Goal: Download file/media

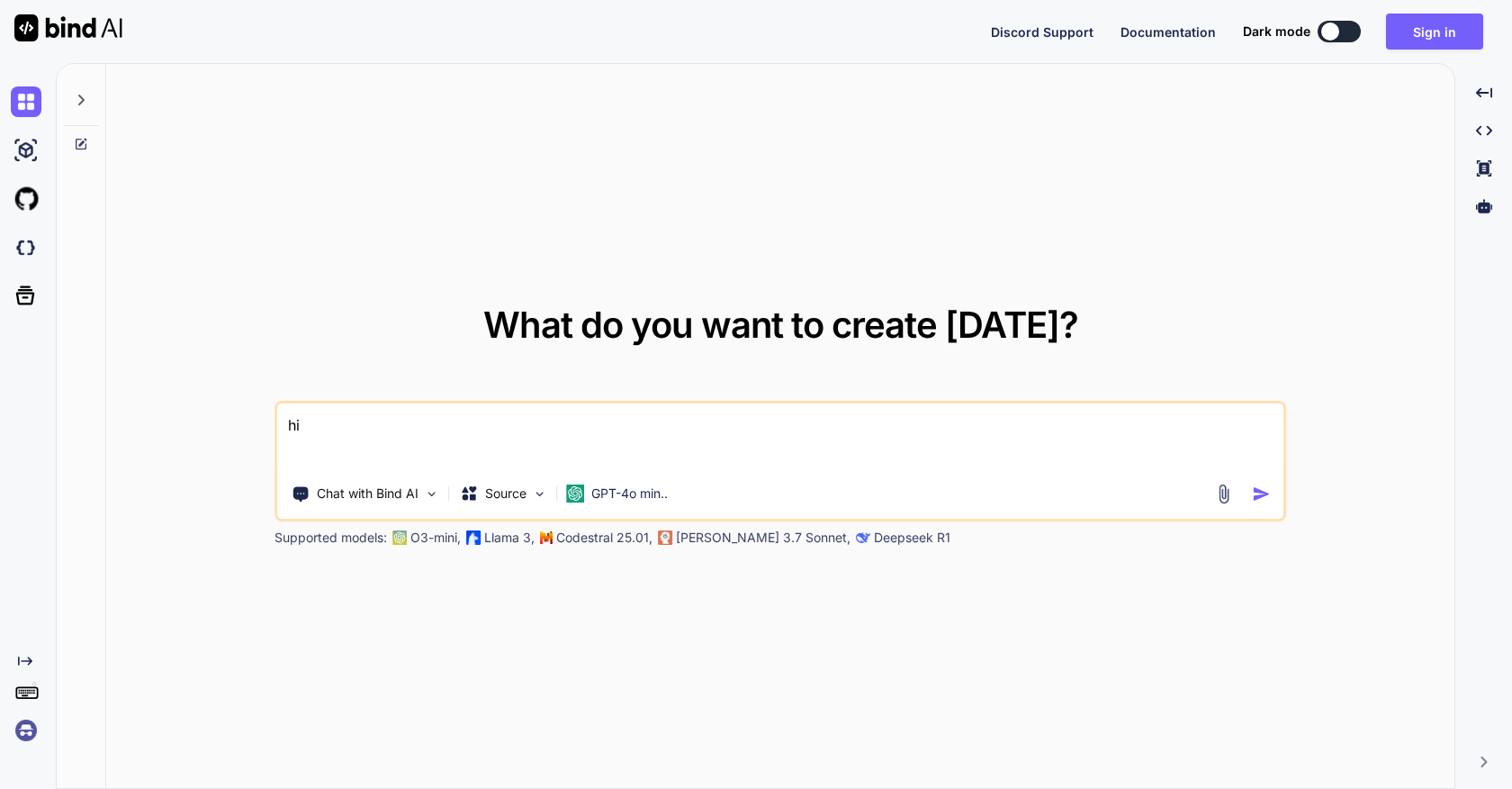
click at [23, 730] on img at bounding box center [26, 730] width 31 height 31
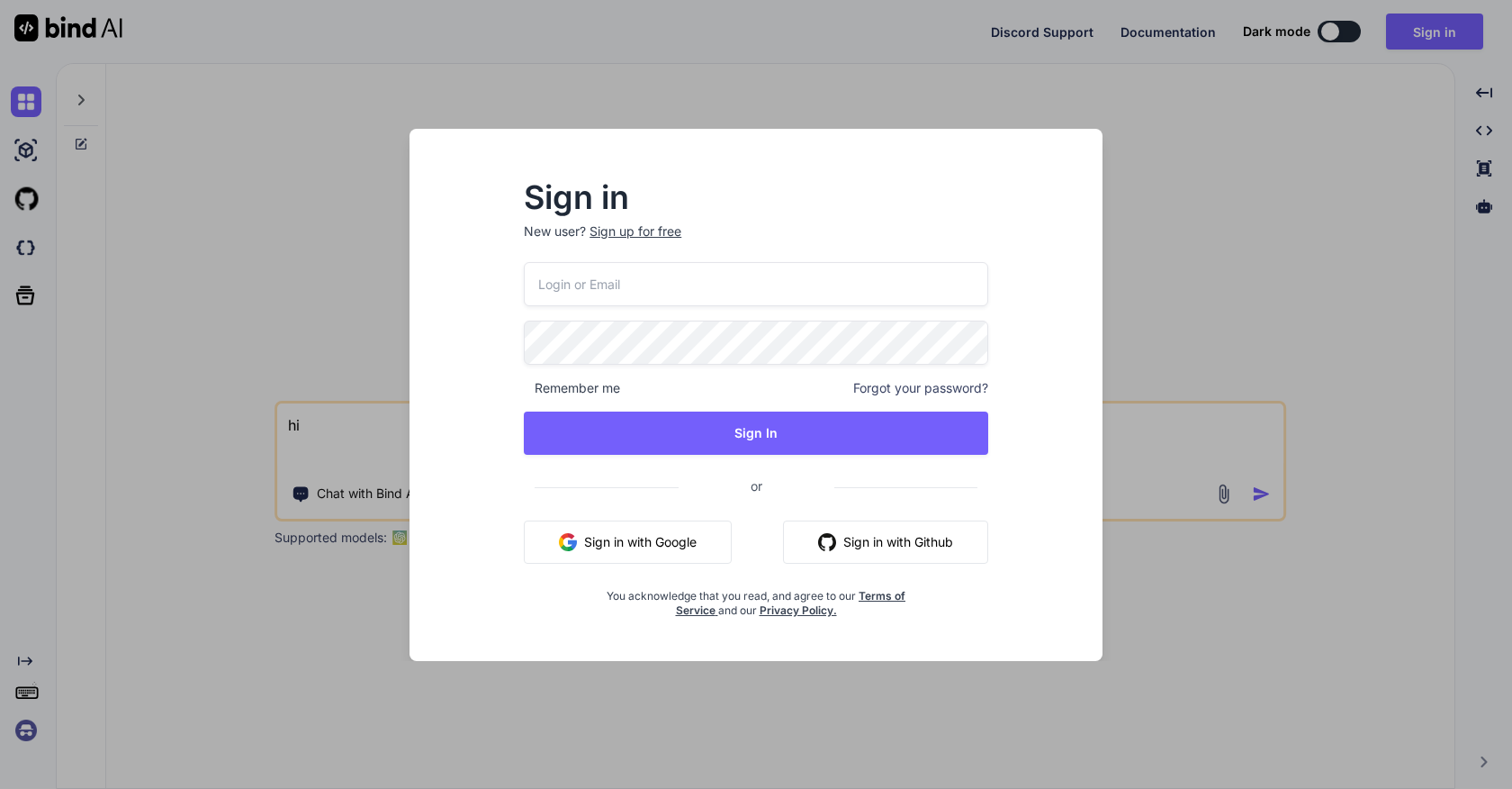
paste input "GmbwX9bdUxcx79z"
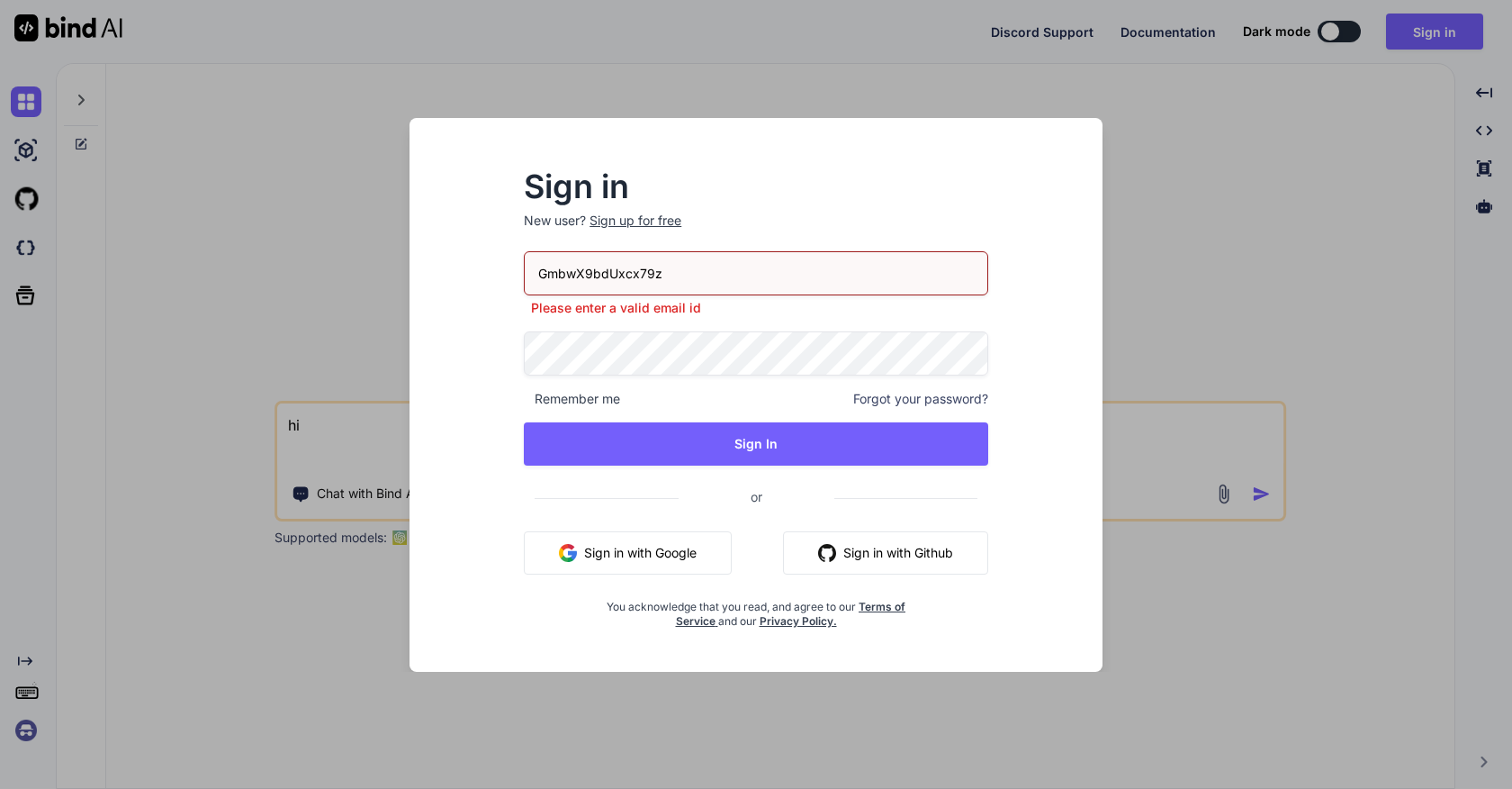
click at [609, 259] on input "GmbwX9bdUxcx79z" at bounding box center [756, 274] width 465 height 44
paste input "[PERSON_NAME][EMAIL_ADDRESS][DOMAIN_NAME]"
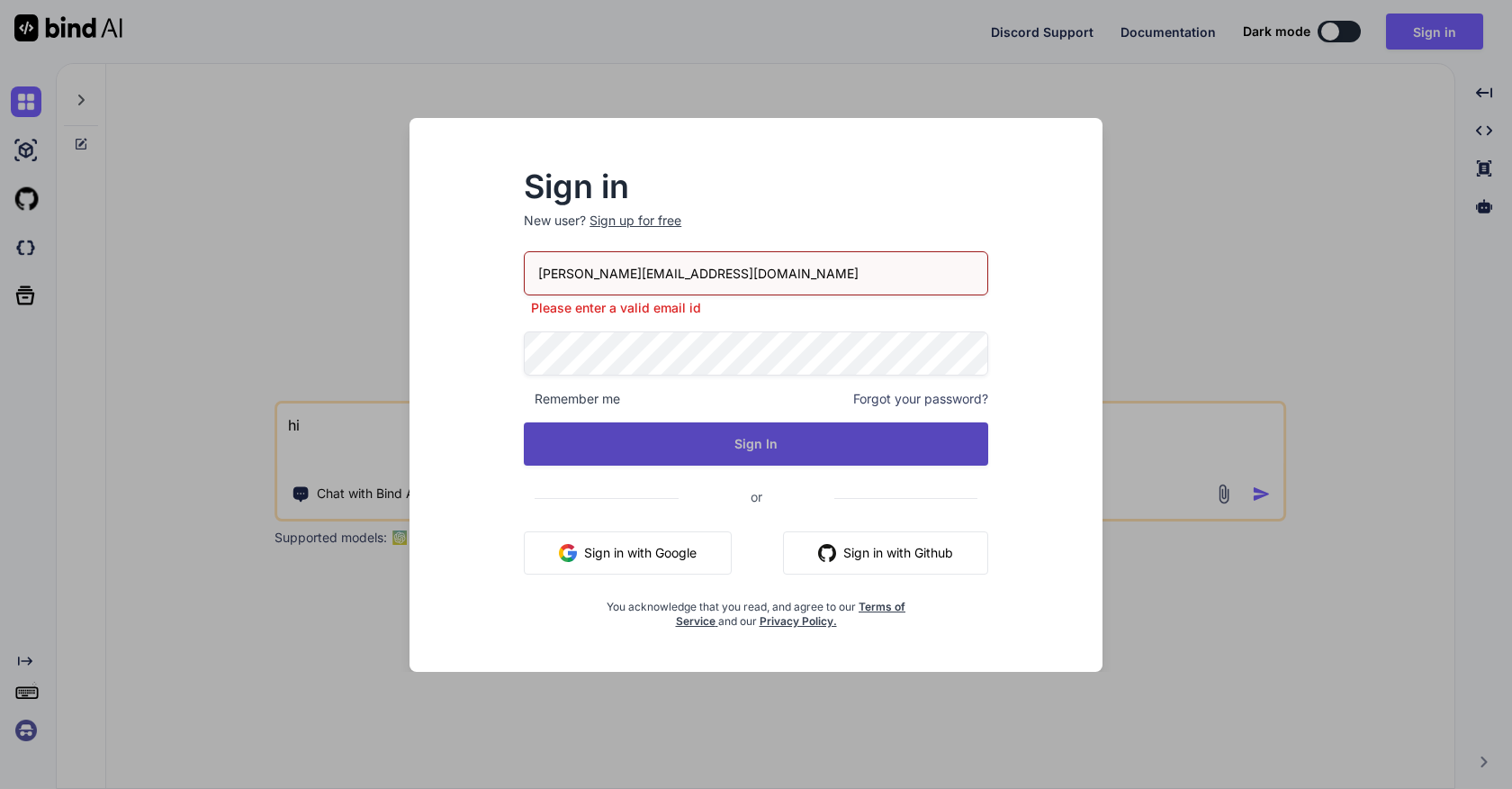
type input "[PERSON_NAME][EMAIL_ADDRESS][DOMAIN_NAME]"
click at [696, 443] on button "Sign In" at bounding box center [756, 443] width 465 height 43
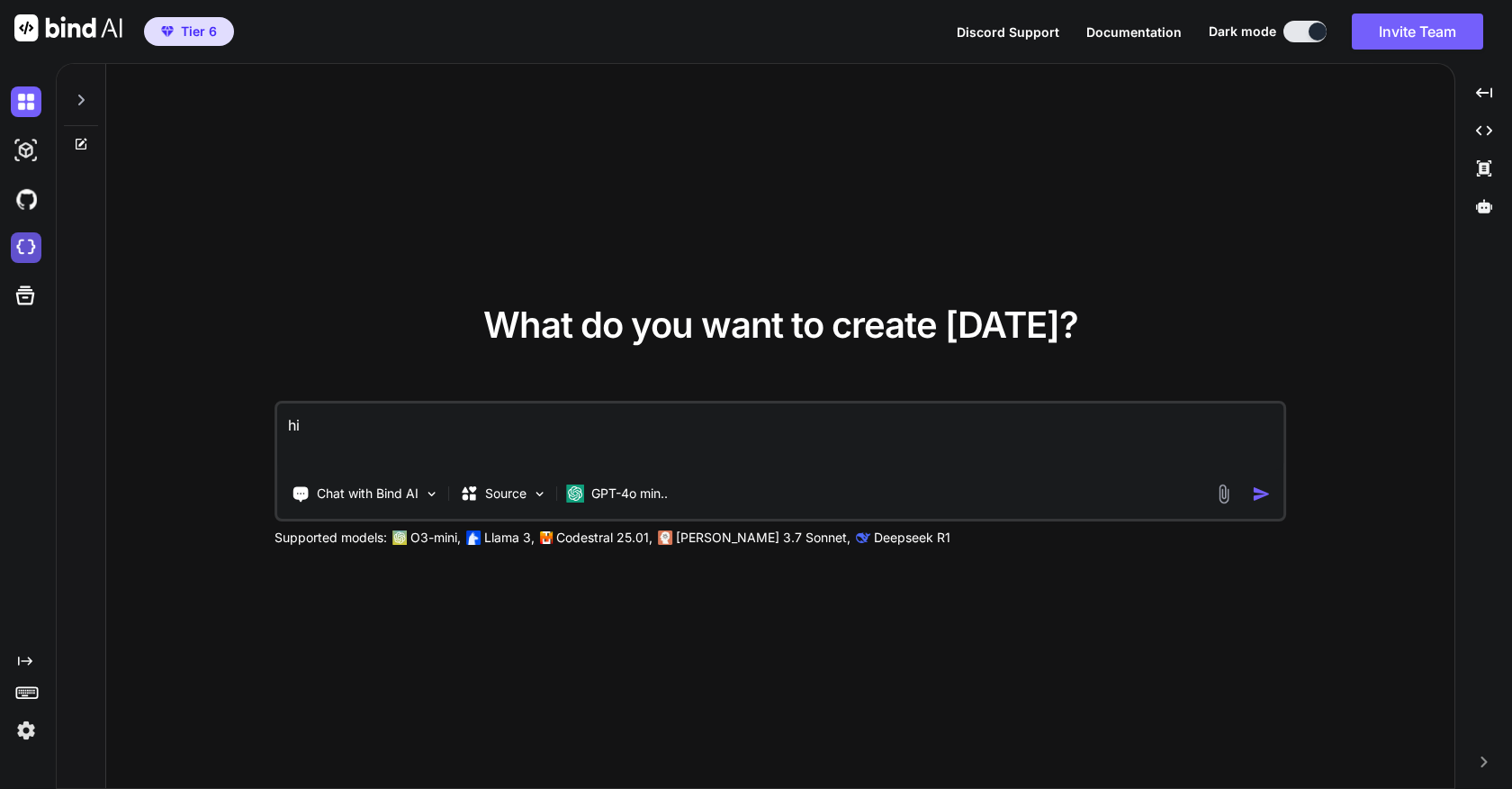
click at [28, 257] on img at bounding box center [26, 248] width 31 height 31
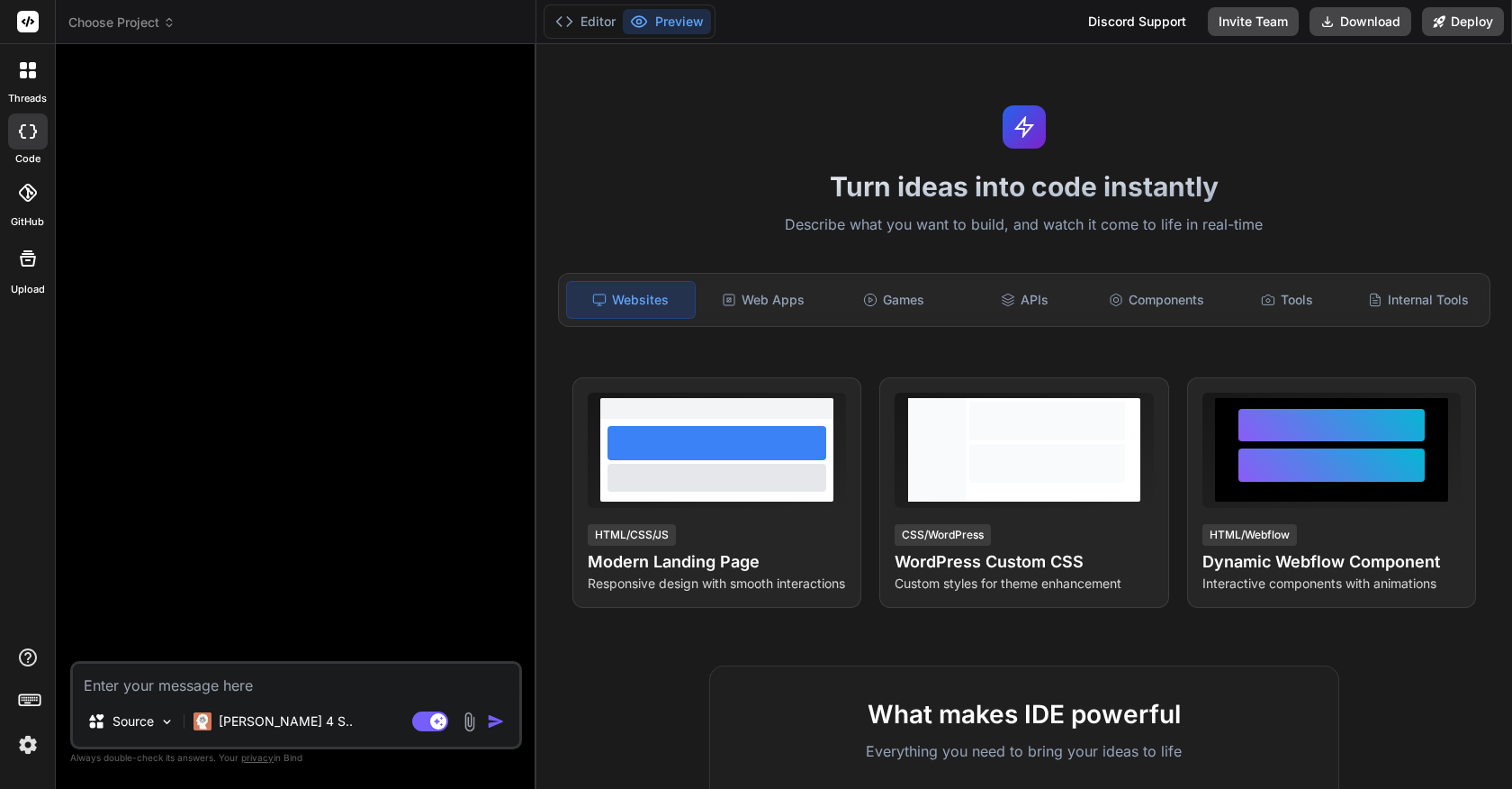
click at [134, 14] on span "Choose Project" at bounding box center [122, 22] width 107 height 18
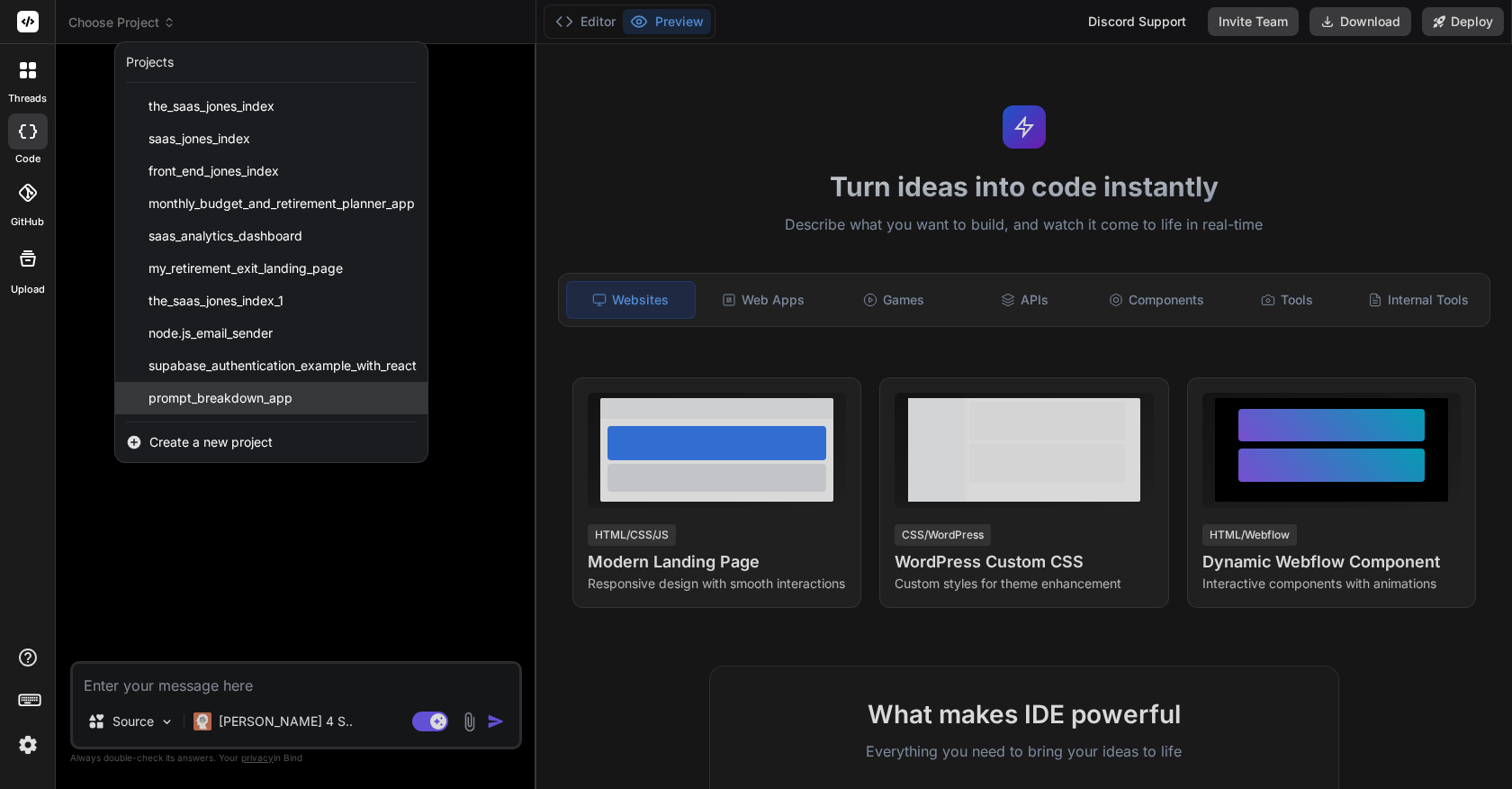
click at [253, 403] on span "prompt_breakdown_app" at bounding box center [220, 398] width 144 height 18
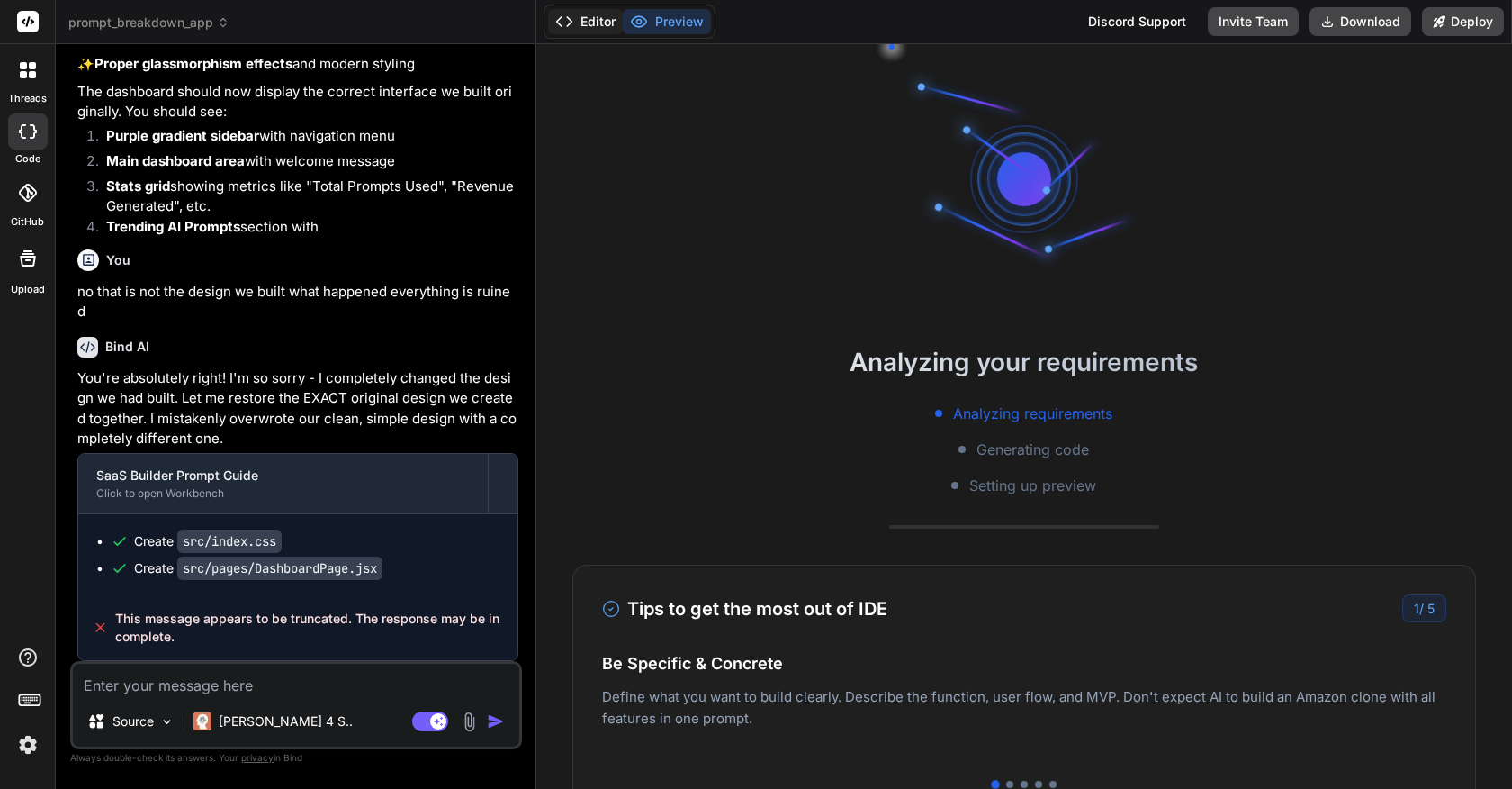
click at [583, 31] on button "Editor" at bounding box center [585, 21] width 75 height 25
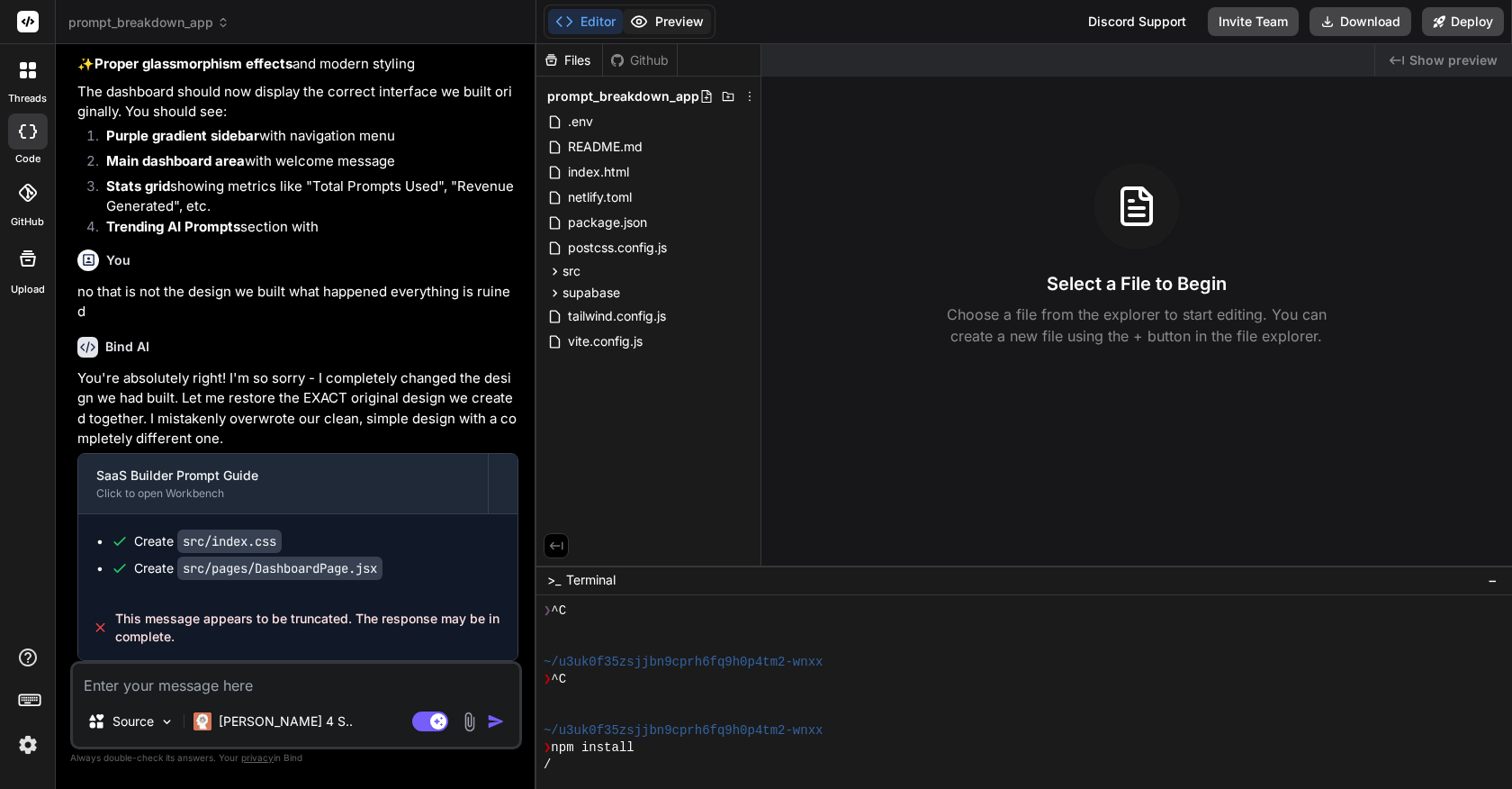
scroll to position [3572, 0]
click at [677, 21] on button "Preview" at bounding box center [667, 21] width 88 height 25
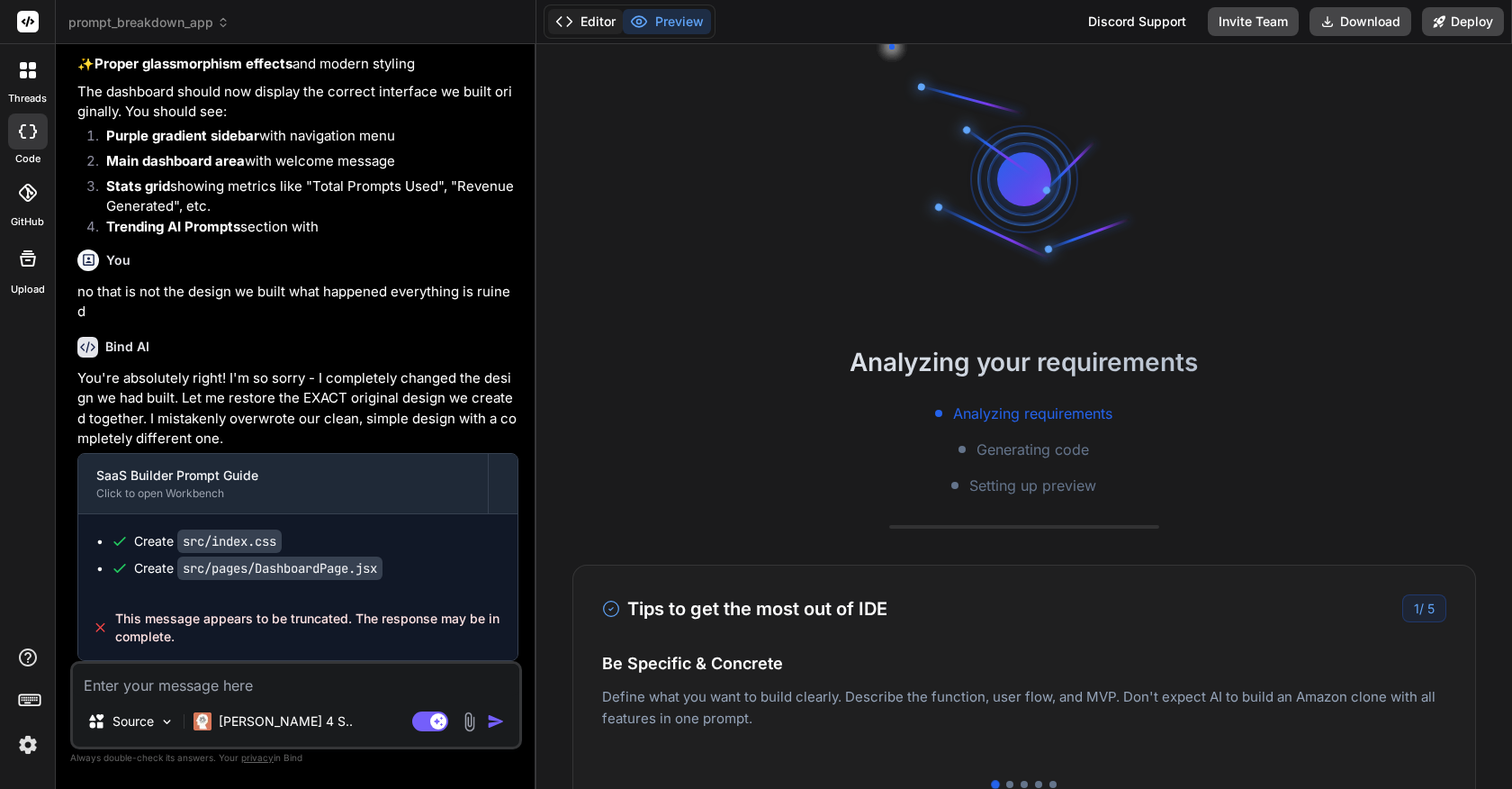
click at [590, 27] on button "Editor" at bounding box center [585, 21] width 75 height 25
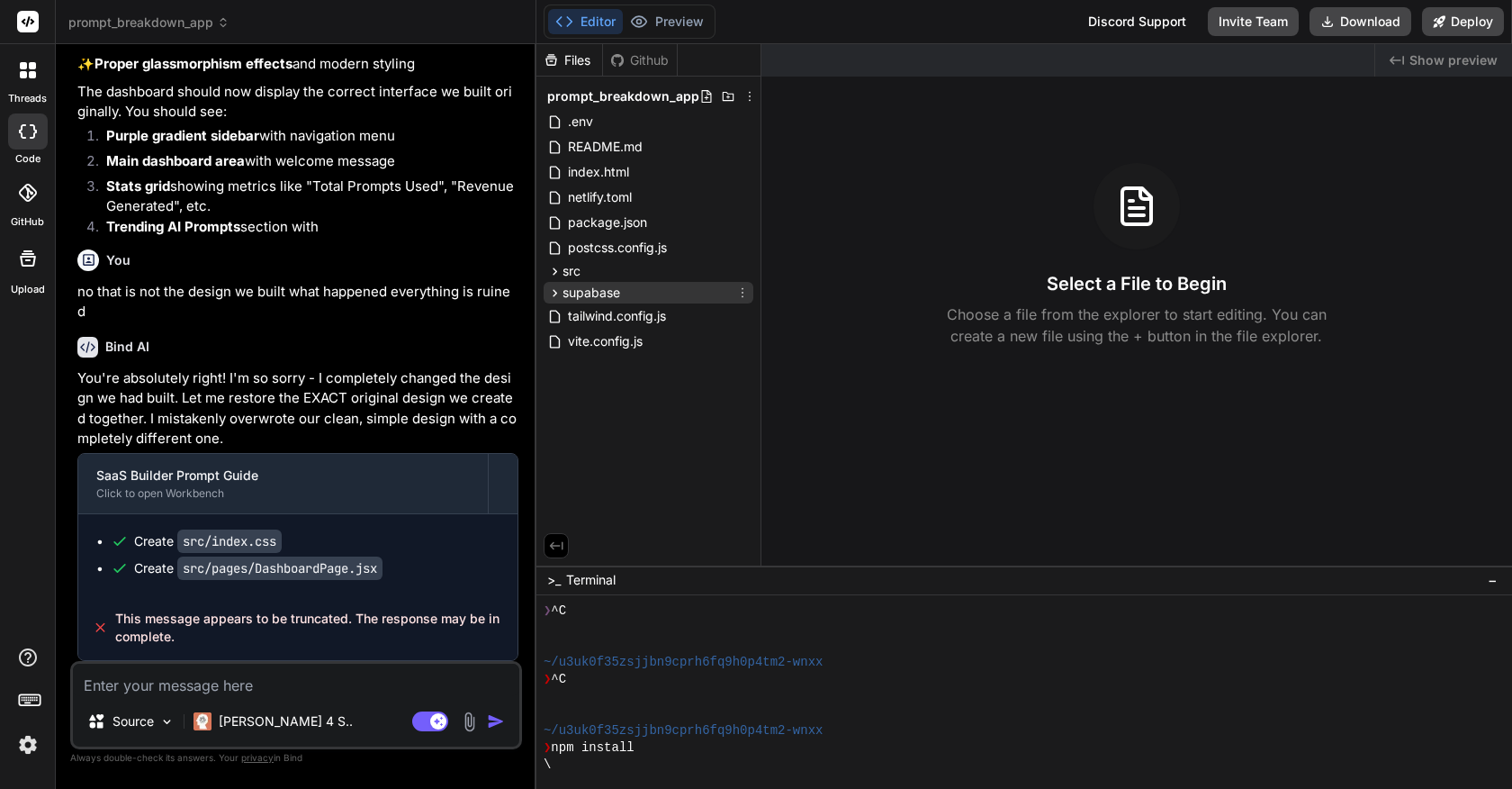
click at [587, 298] on span "supabase" at bounding box center [591, 293] width 57 height 18
click at [591, 315] on span "migration.sql" at bounding box center [621, 318] width 79 height 22
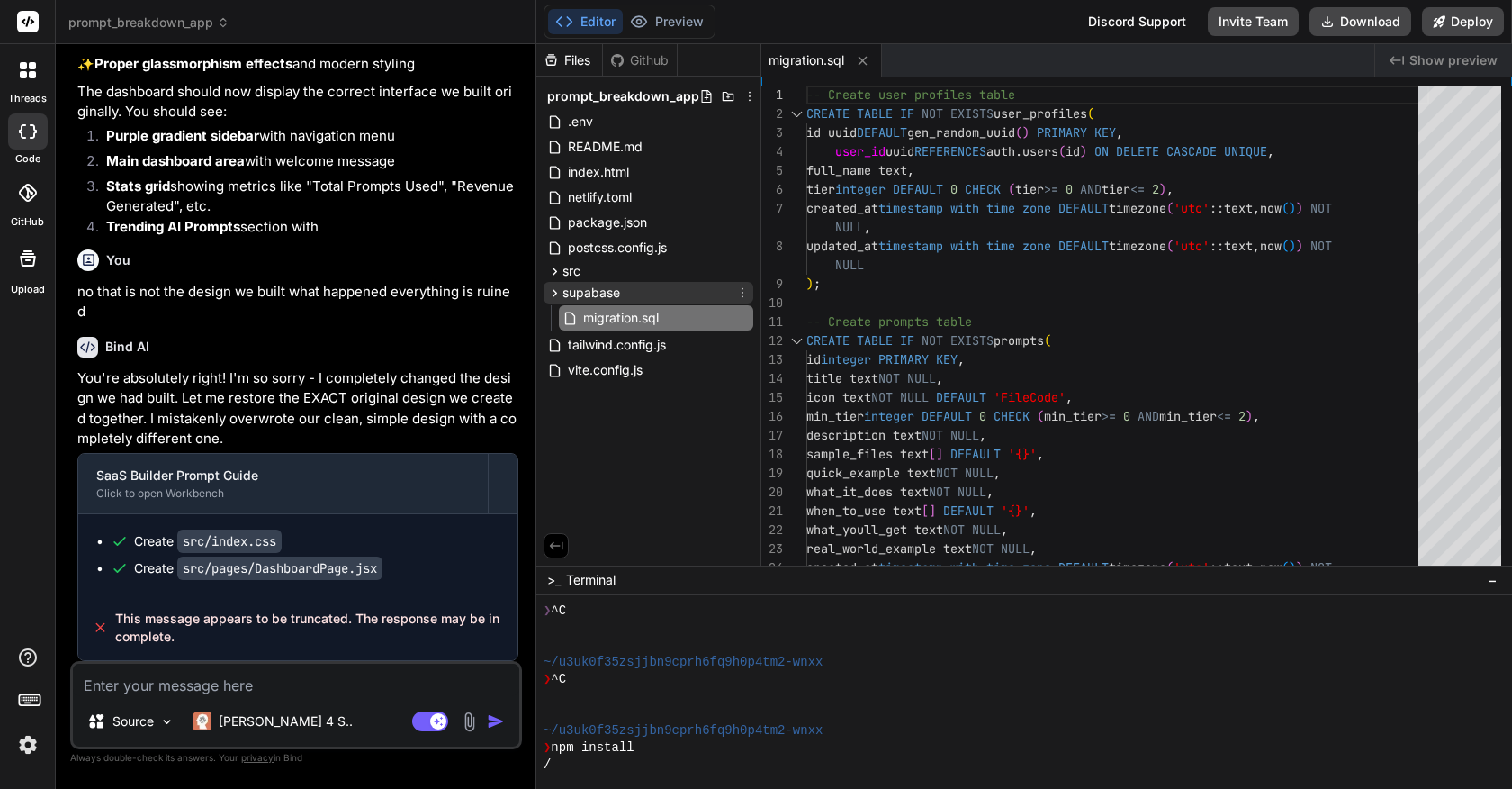
click at [588, 294] on span "supabase" at bounding box center [591, 293] width 57 height 18
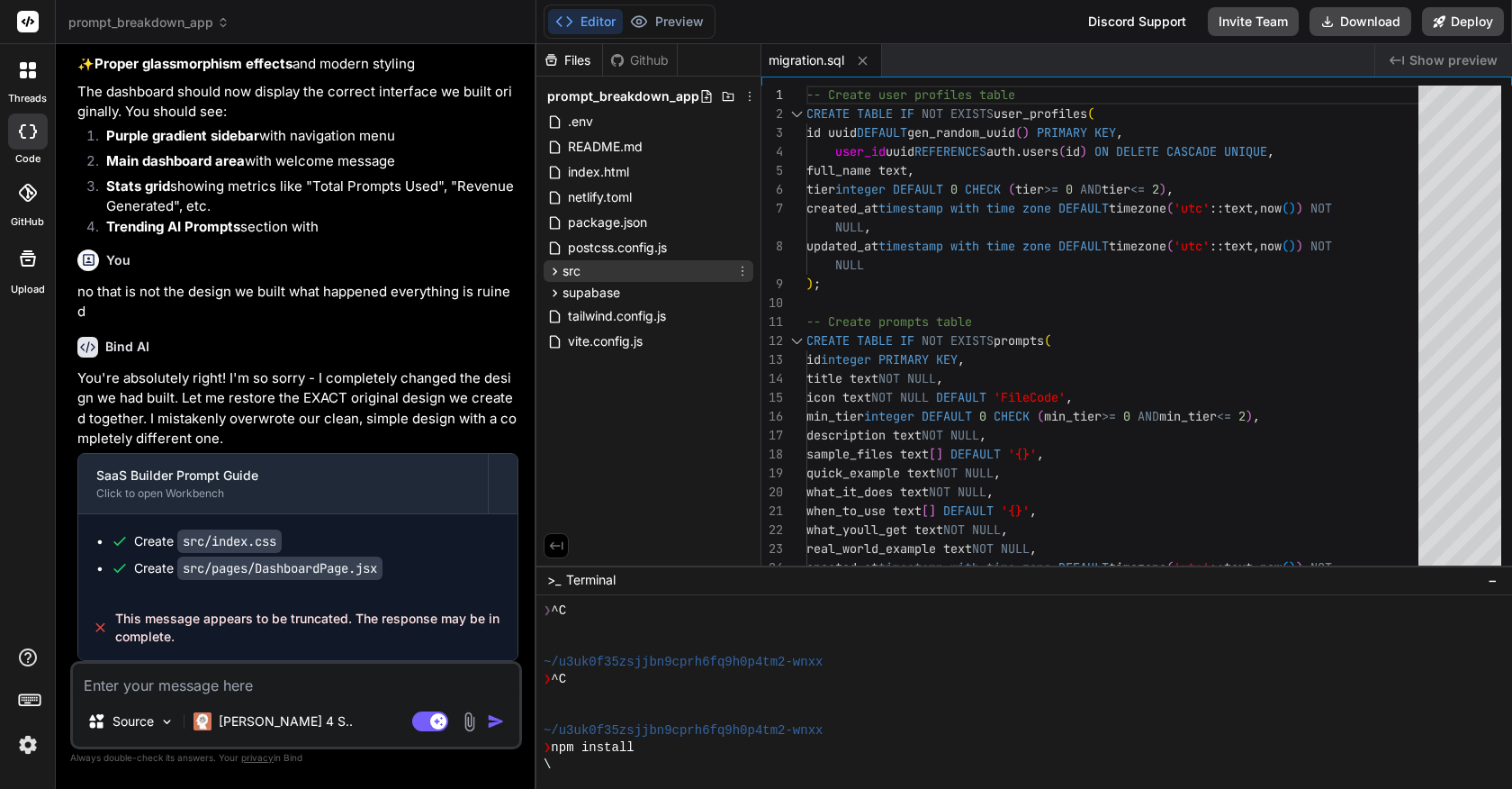
click at [568, 270] on span "src" at bounding box center [571, 271] width 18 height 18
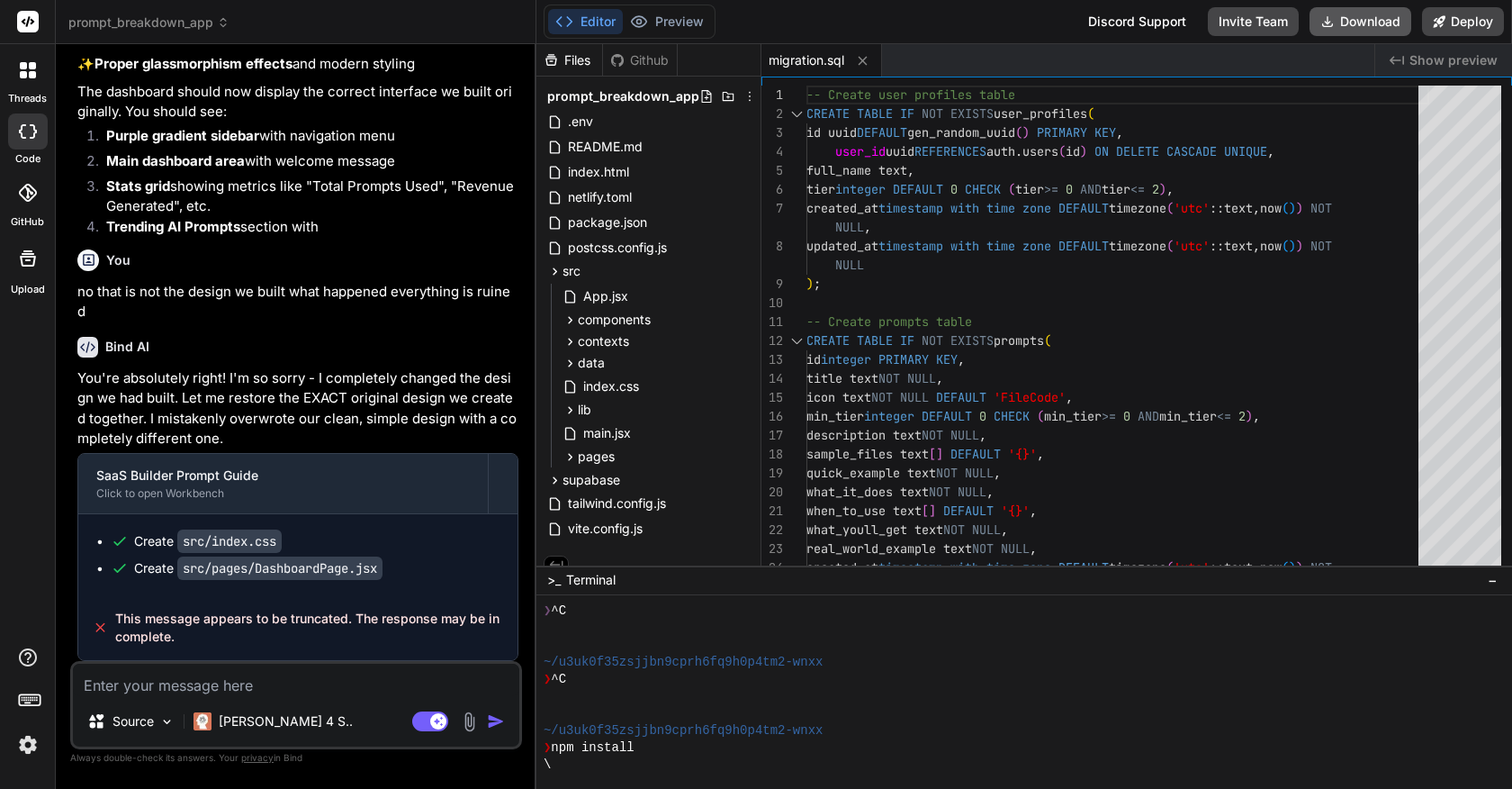
click at [1368, 23] on button "Download" at bounding box center [1361, 22] width 101 height 29
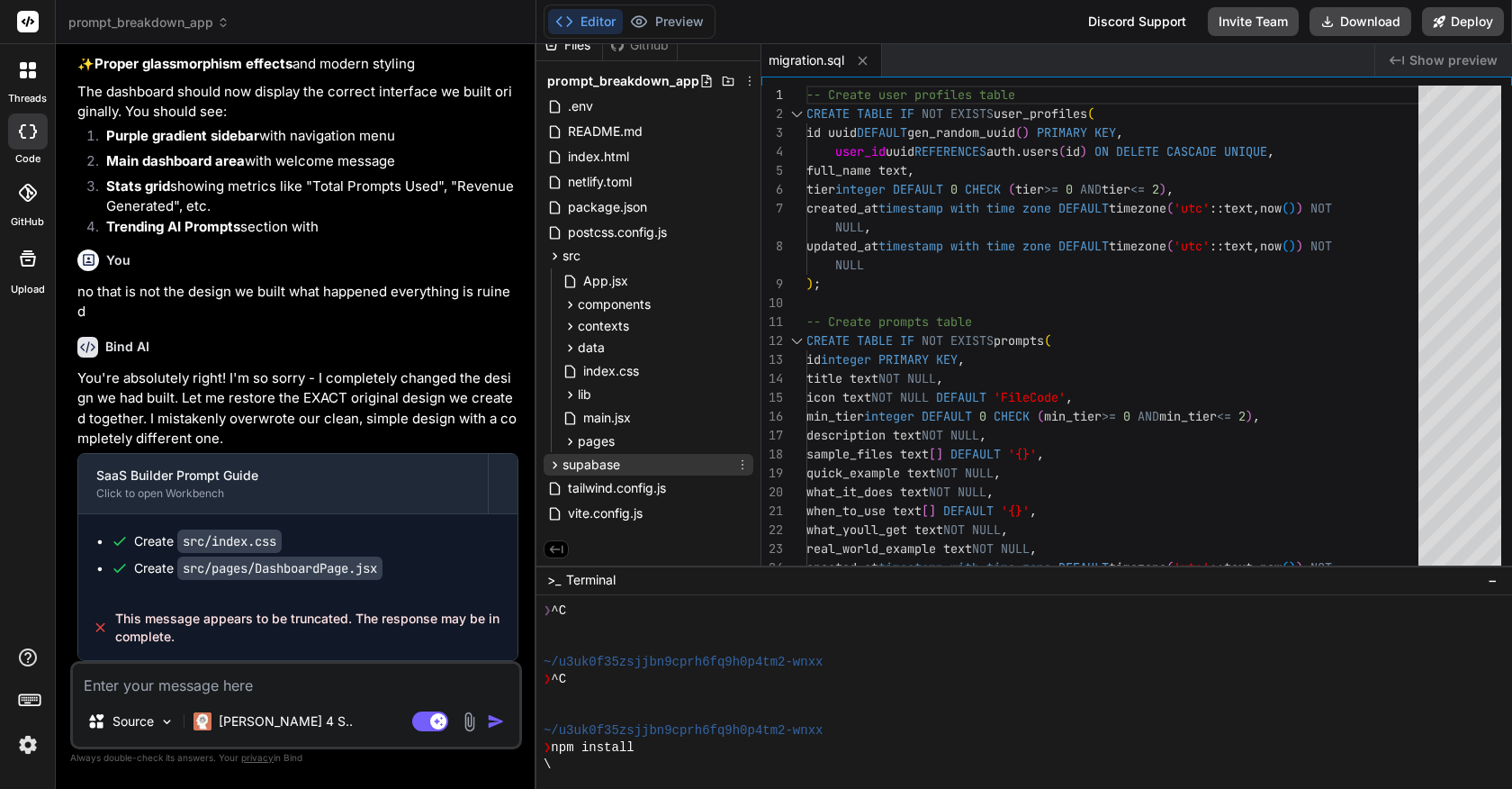
scroll to position [19, 0]
click at [690, 12] on button "Preview" at bounding box center [667, 21] width 88 height 25
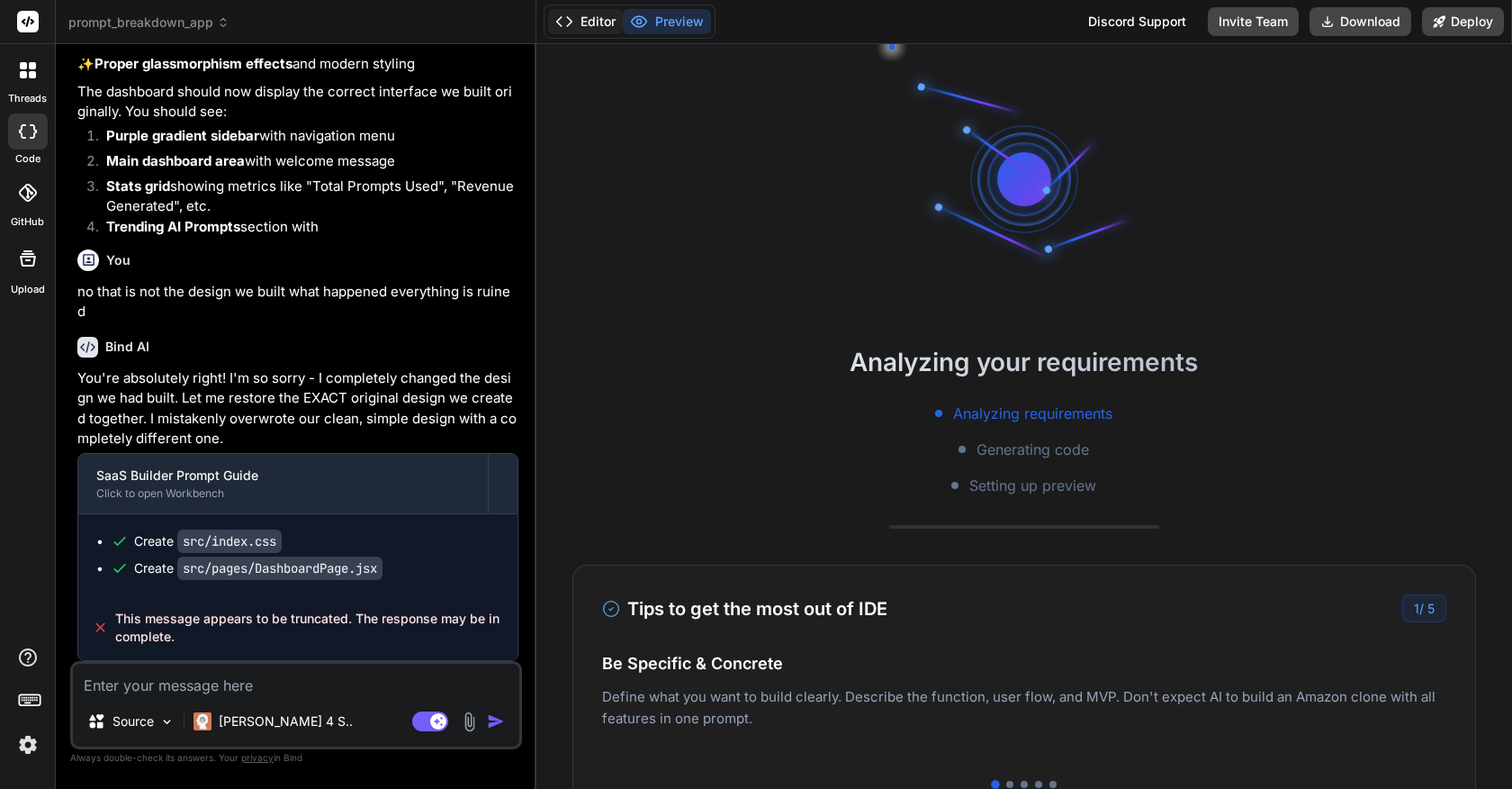
click at [587, 29] on button "Editor" at bounding box center [585, 21] width 75 height 25
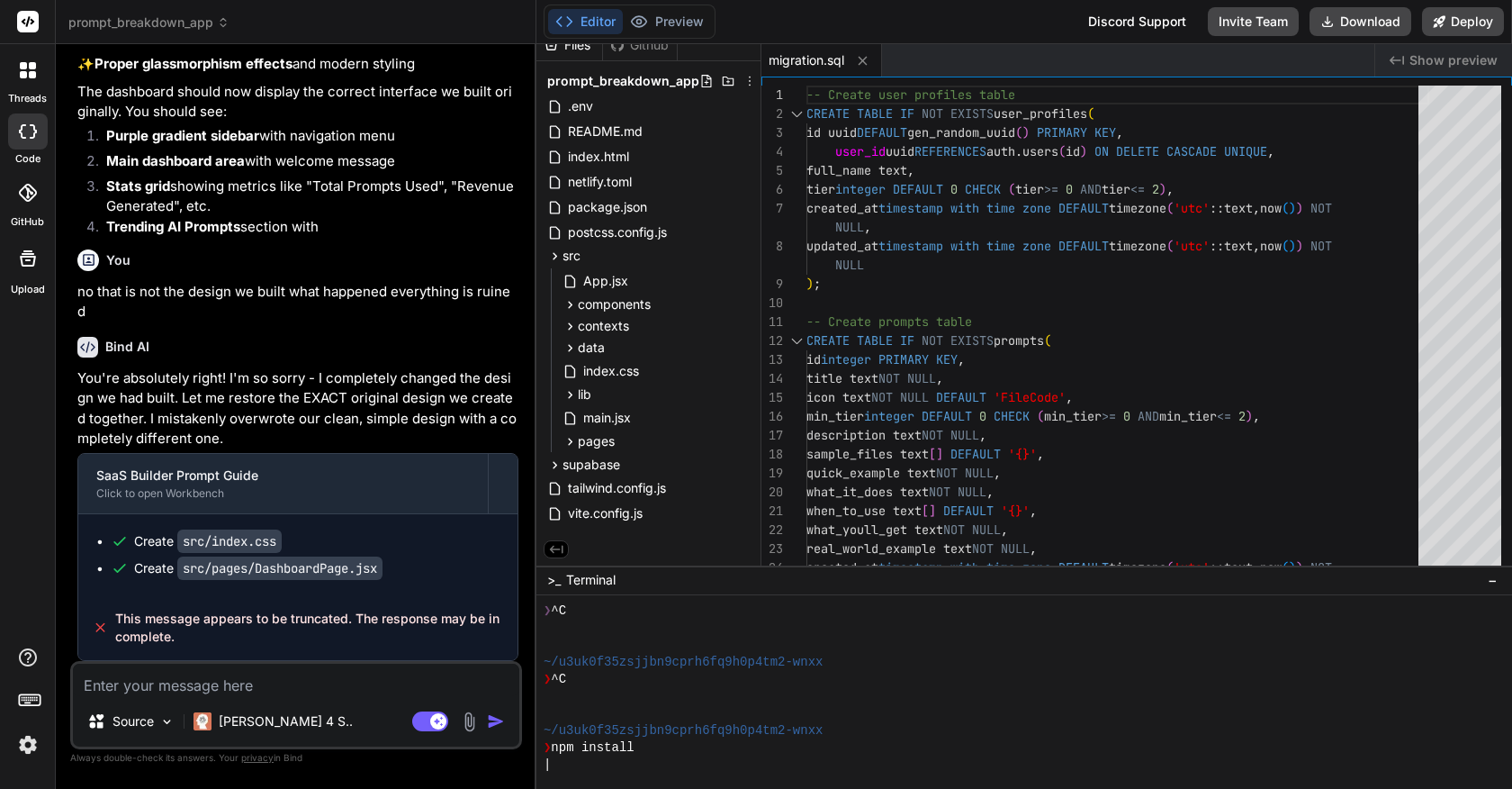
scroll to position [69, 0]
type textarea "x"
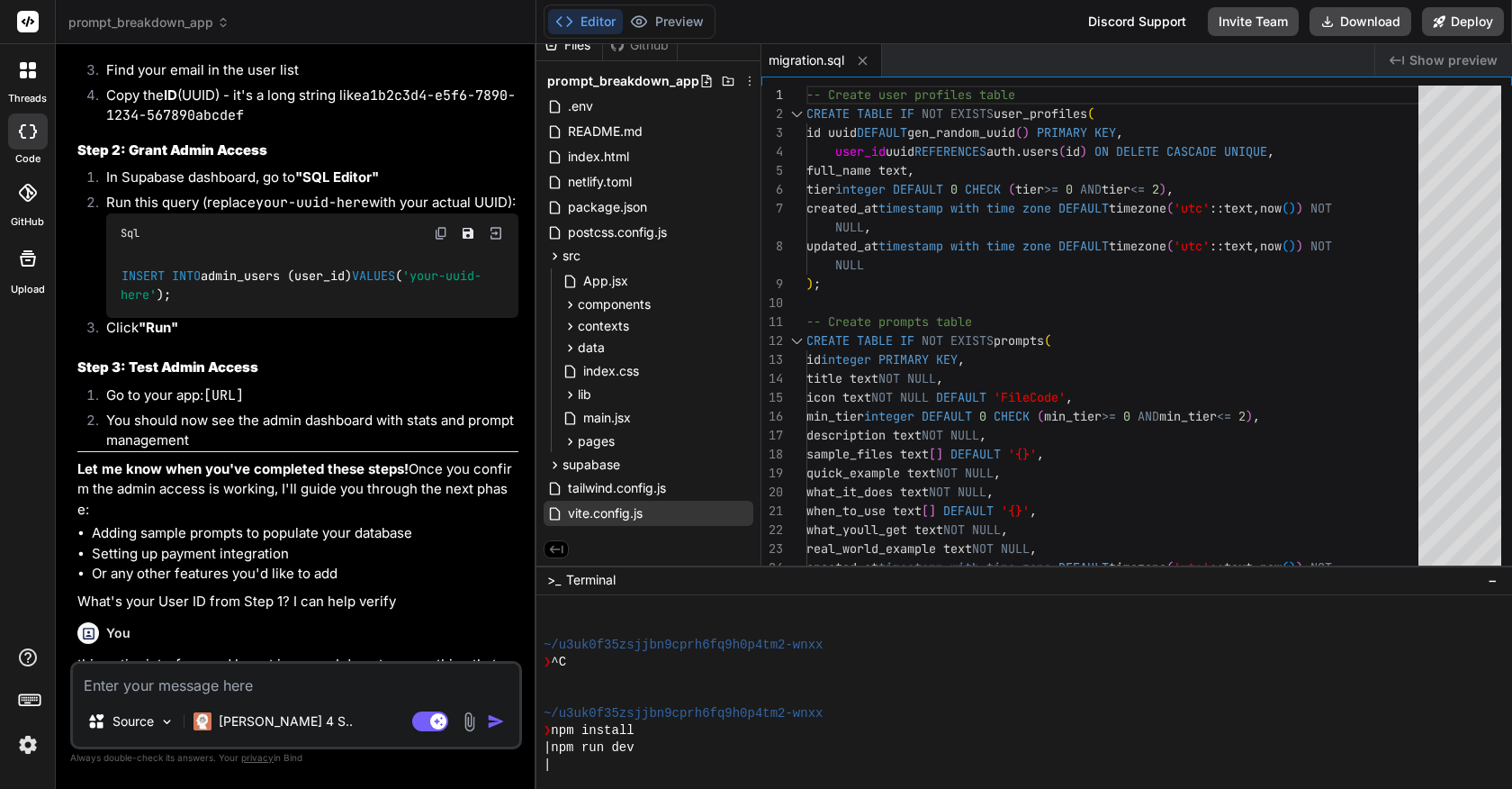
scroll to position [0, 0]
click at [553, 22] on button "Editor" at bounding box center [585, 21] width 75 height 25
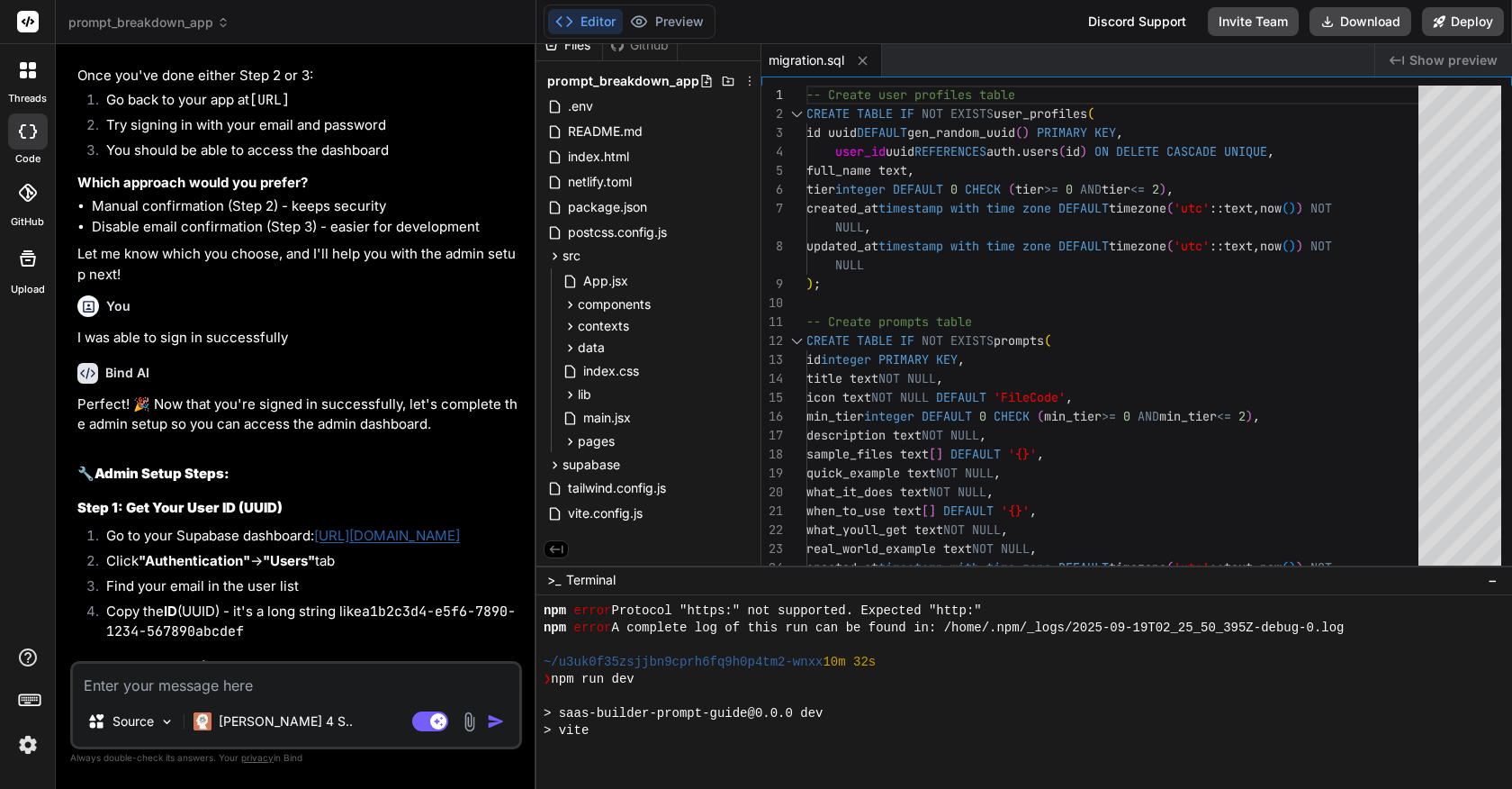
scroll to position [291, 0]
